Goal: Task Accomplishment & Management: Manage account settings

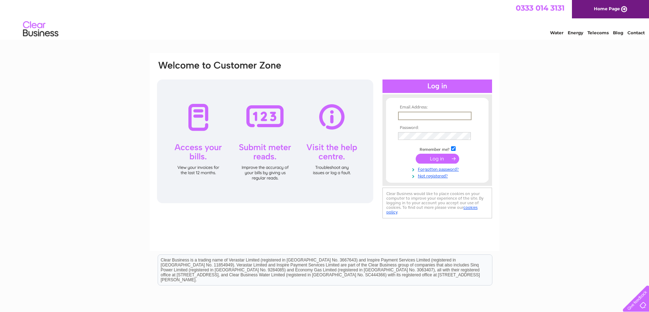
click at [426, 116] on input "text" at bounding box center [435, 116] width 74 height 8
type input "[EMAIL_ADDRESS][DOMAIN_NAME]"
click at [416, 154] on input "submit" at bounding box center [437, 159] width 43 height 10
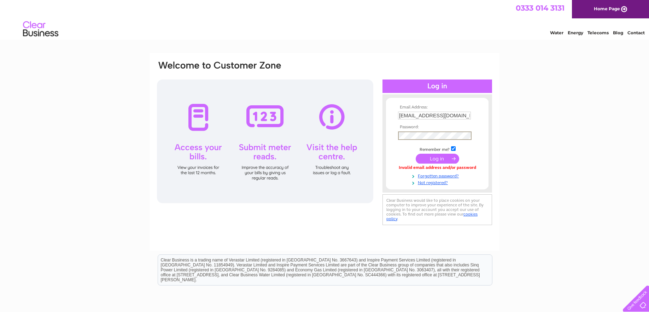
click at [416, 154] on input "submit" at bounding box center [437, 159] width 43 height 10
click at [429, 158] on input "submit" at bounding box center [437, 159] width 43 height 10
click at [391, 133] on form "Email Address: sholl38852@aol.com Password:" at bounding box center [437, 145] width 103 height 81
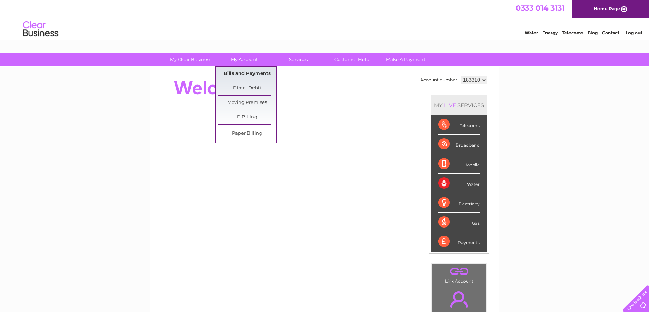
click at [242, 71] on link "Bills and Payments" at bounding box center [247, 74] width 58 height 14
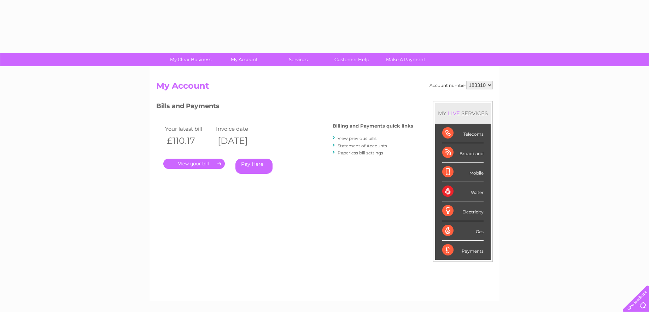
click at [239, 72] on div "Account number 183310 My Account MY LIVE SERVICES Telecoms Broadband Mobile Wat…" at bounding box center [325, 184] width 350 height 234
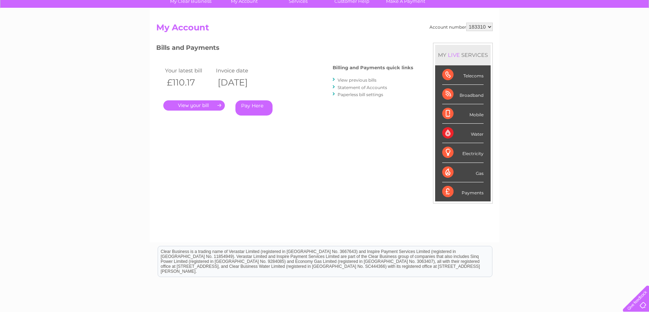
scroll to position [71, 0]
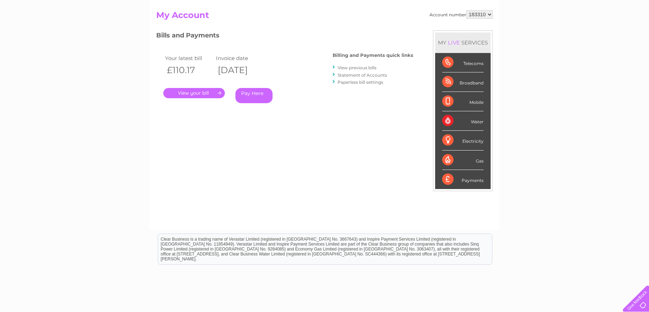
click at [203, 93] on link "." at bounding box center [194, 93] width 62 height 10
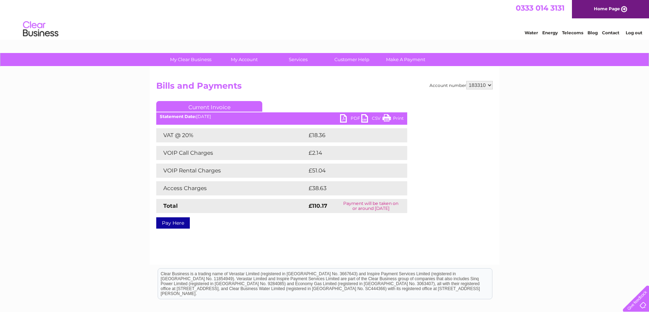
click at [346, 116] on link "PDF" at bounding box center [350, 119] width 21 height 10
click at [637, 33] on link "Log out" at bounding box center [634, 32] width 17 height 5
